Goal: Transaction & Acquisition: Purchase product/service

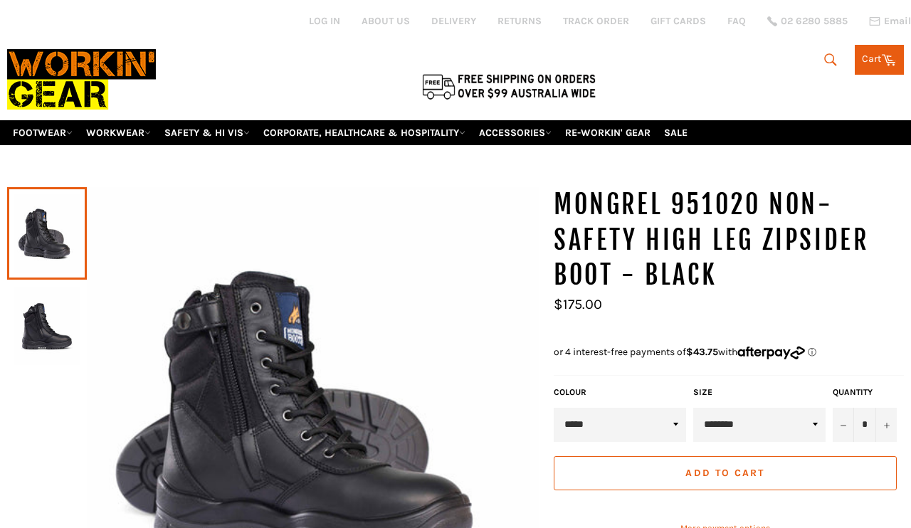
click at [827, 48] on button "Search" at bounding box center [830, 60] width 32 height 30
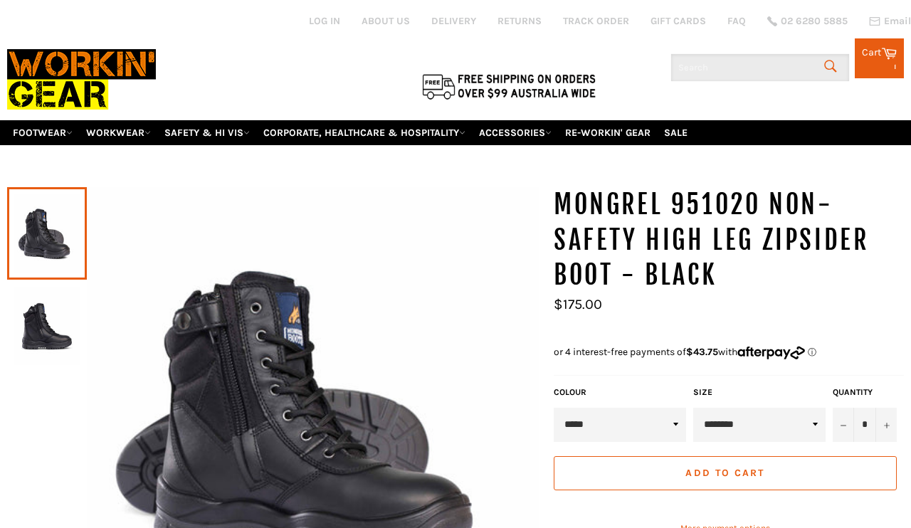
scroll to position [7, 0]
click at [733, 56] on input "Search" at bounding box center [760, 67] width 178 height 27
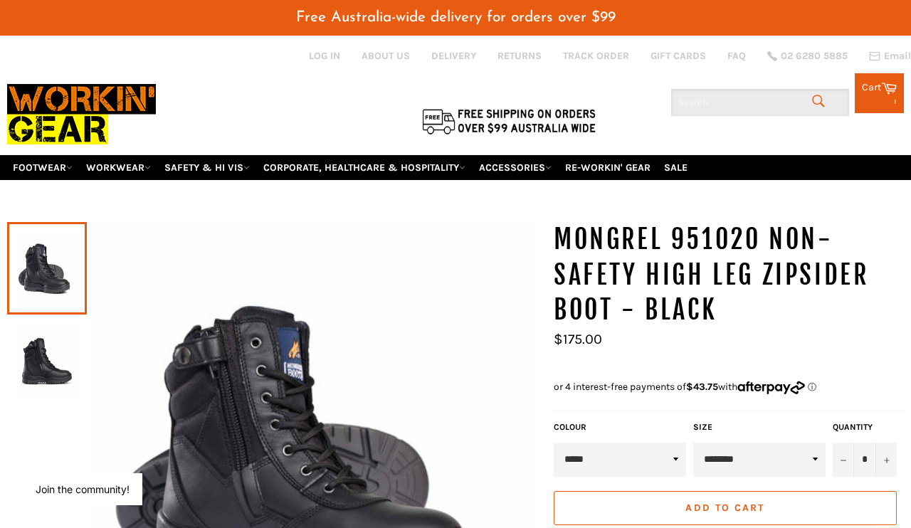
paste input "550020"
type input "550020"
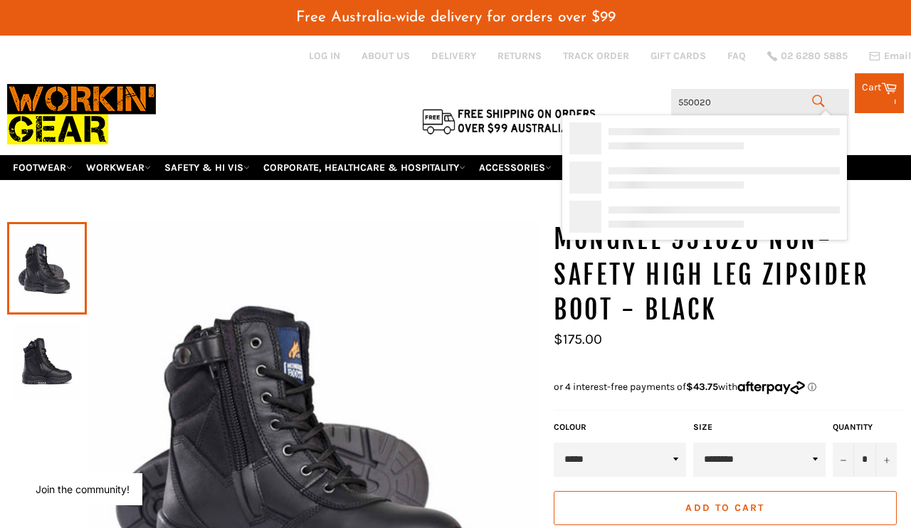
click at [885, 80] on icon at bounding box center [889, 88] width 16 height 16
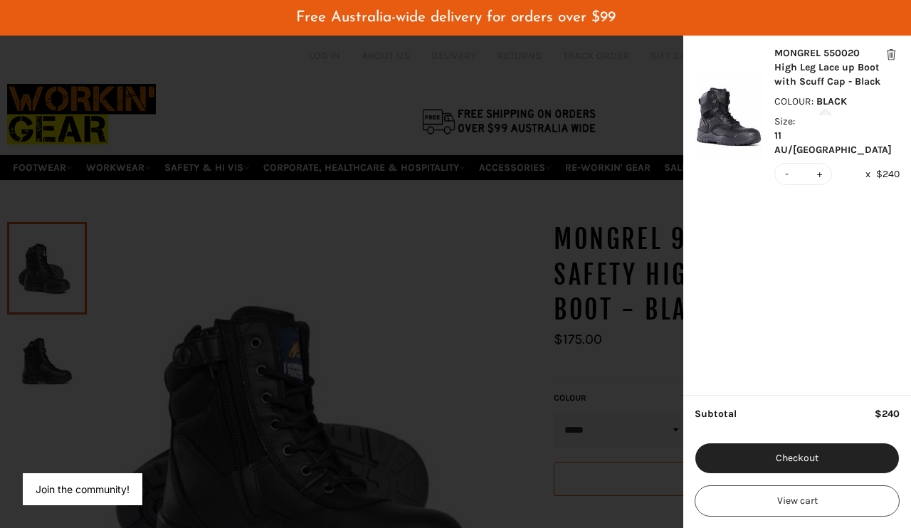
click at [830, 75] on div "MONGREL 550020 High Leg Lace up Boot with Scuff Cap - Black" at bounding box center [836, 67] width 125 height 43
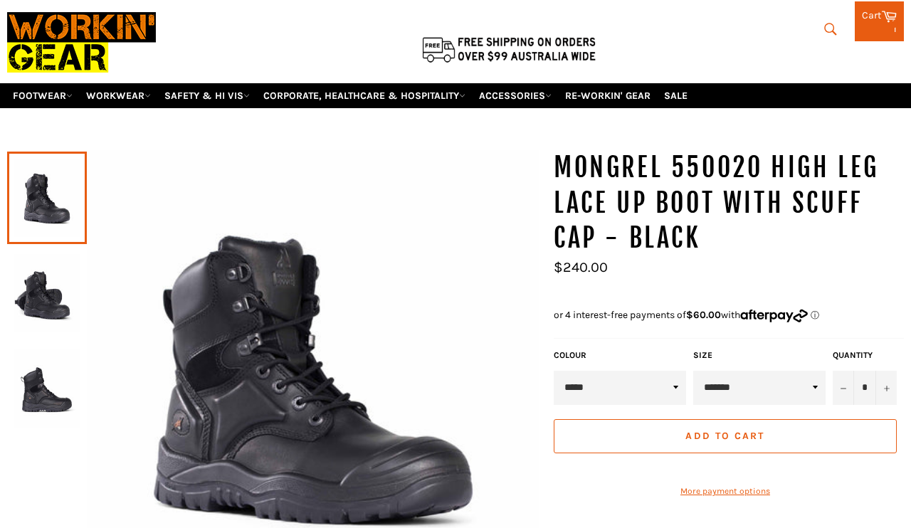
scroll to position [45, 0]
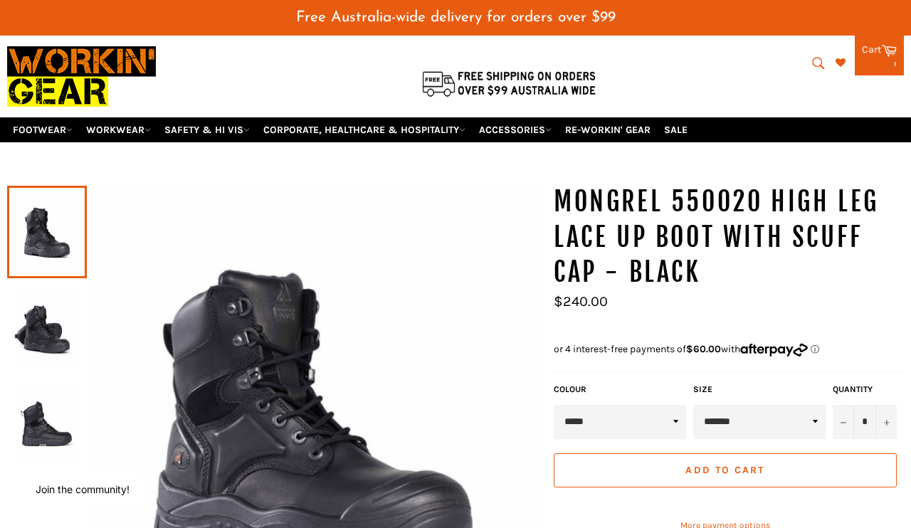
click at [811, 405] on select "**********" at bounding box center [759, 422] width 132 height 34
click at [849, 43] on link "Cart Cart 1 items" at bounding box center [879, 56] width 49 height 40
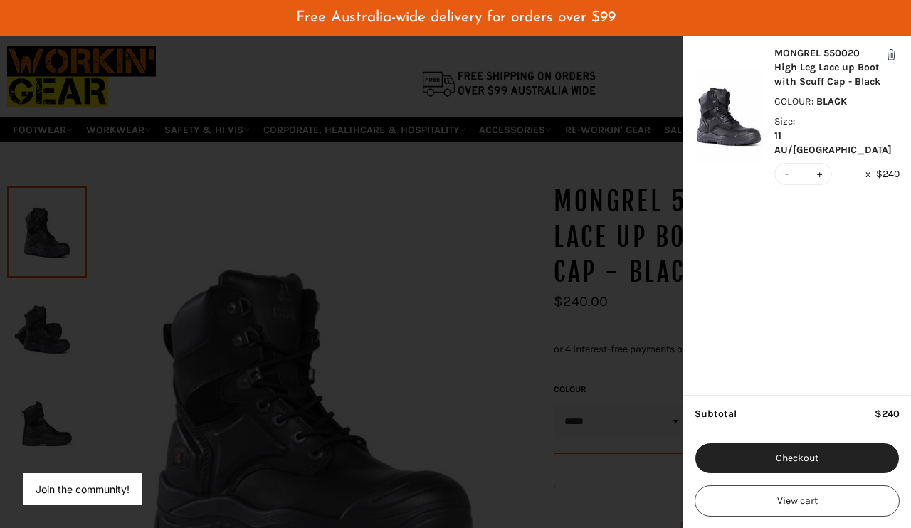
click at [467, 250] on div "modal" at bounding box center [455, 264] width 911 height 528
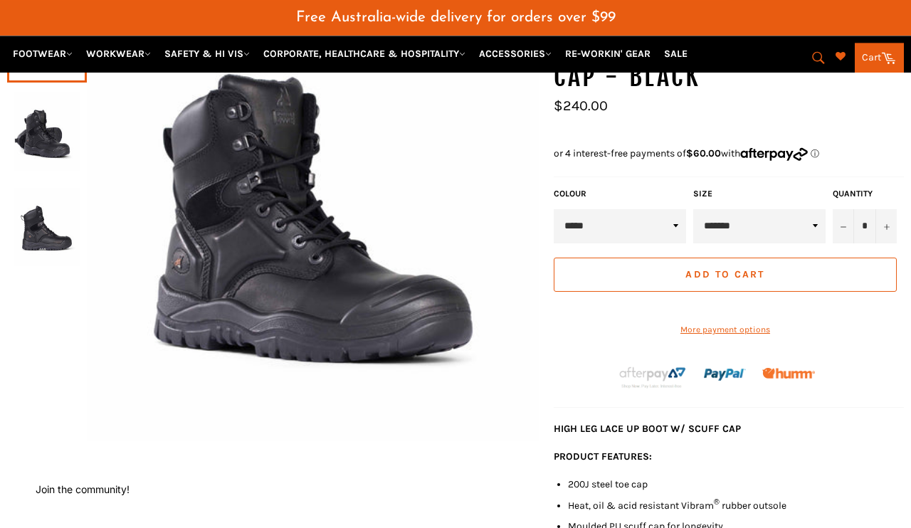
scroll to position [251, 0]
